Goal: Task Accomplishment & Management: Manage account settings

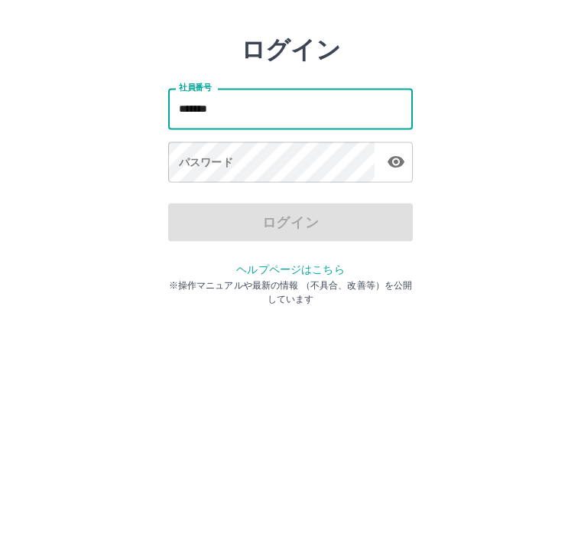
type input "*******"
click at [198, 203] on div "パスワード パスワード" at bounding box center [290, 224] width 245 height 43
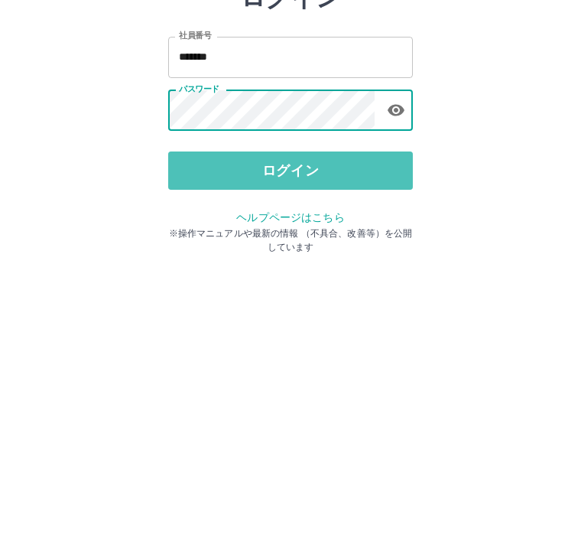
click at [282, 265] on button "ログイン" at bounding box center [290, 284] width 245 height 38
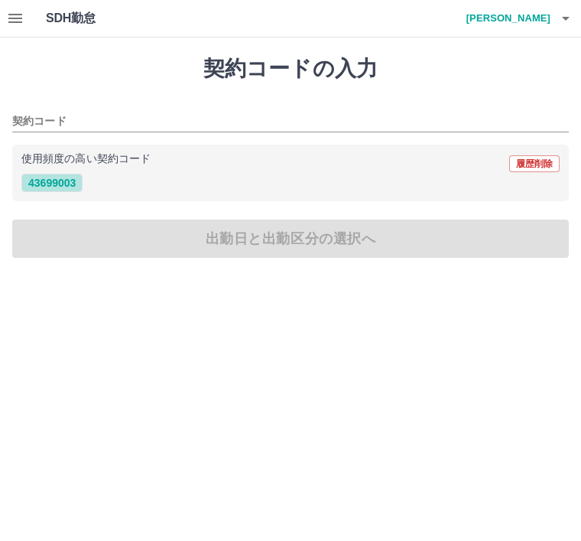
click at [72, 190] on button "43699003" at bounding box center [51, 183] width 61 height 18
type input "********"
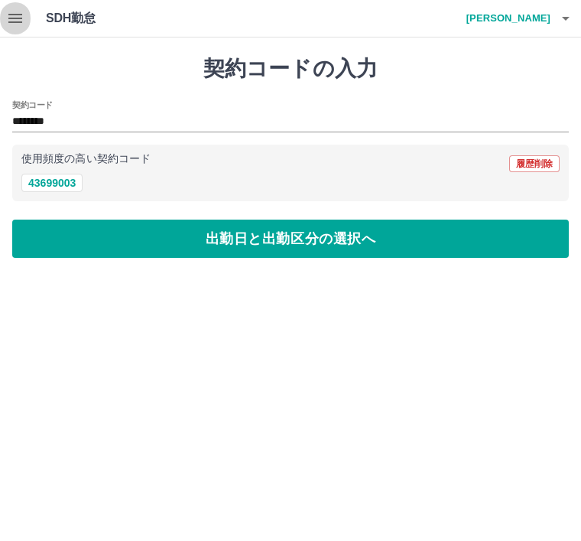
click at [24, 27] on icon "button" at bounding box center [15, 18] width 18 height 18
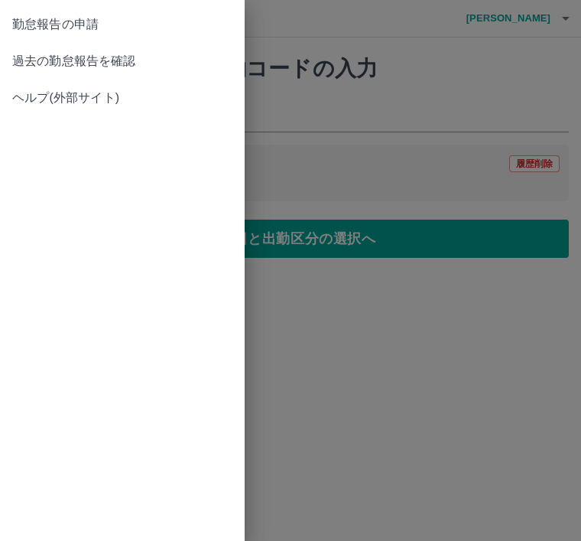
click at [83, 60] on span "過去の勤怠報告を確認" at bounding box center [122, 61] width 220 height 18
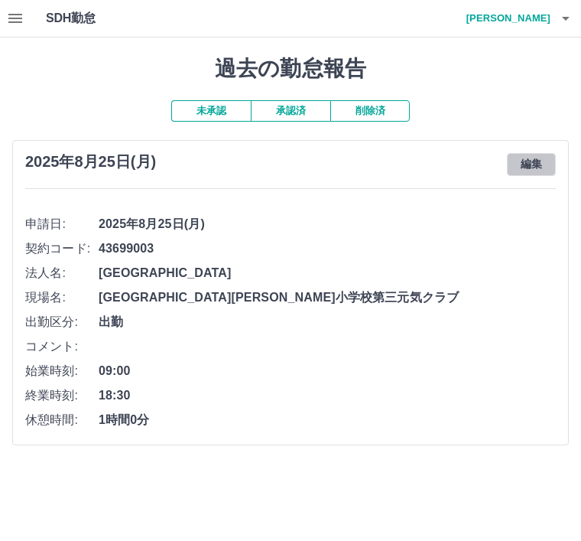
click at [536, 166] on button "編集" at bounding box center [531, 164] width 49 height 23
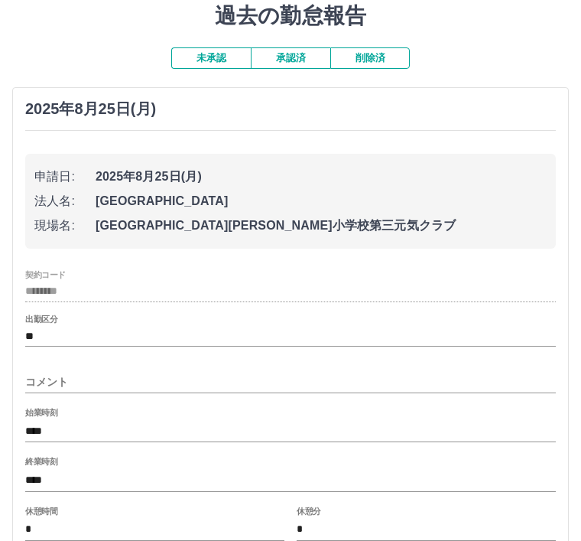
scroll to position [61, 0]
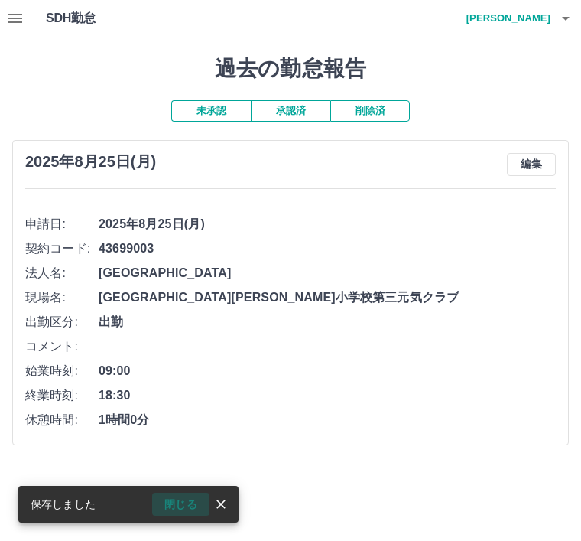
click at [180, 509] on button "閉じる" at bounding box center [180, 504] width 57 height 23
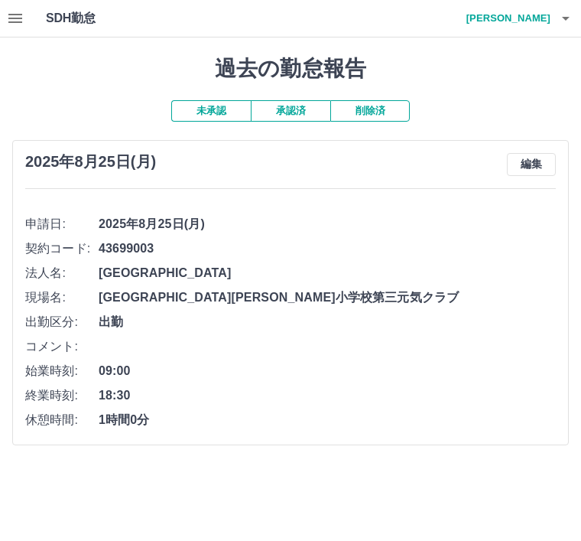
click at [529, 20] on h4 "[PERSON_NAME]" at bounding box center [505, 18] width 92 height 37
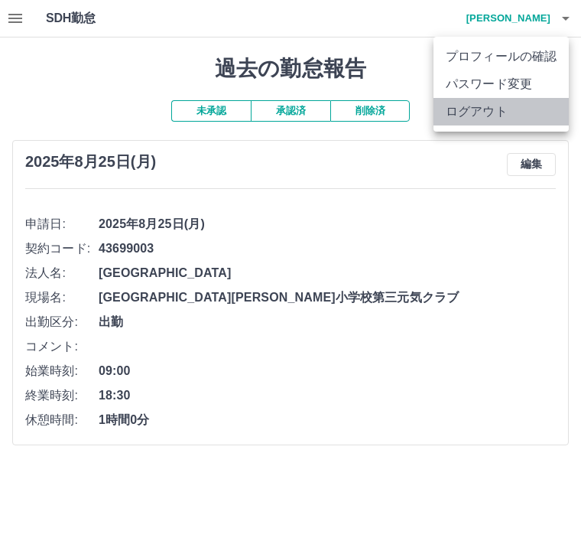
click at [494, 116] on li "ログアウト" at bounding box center [501, 112] width 135 height 28
